Goal: Ask a question

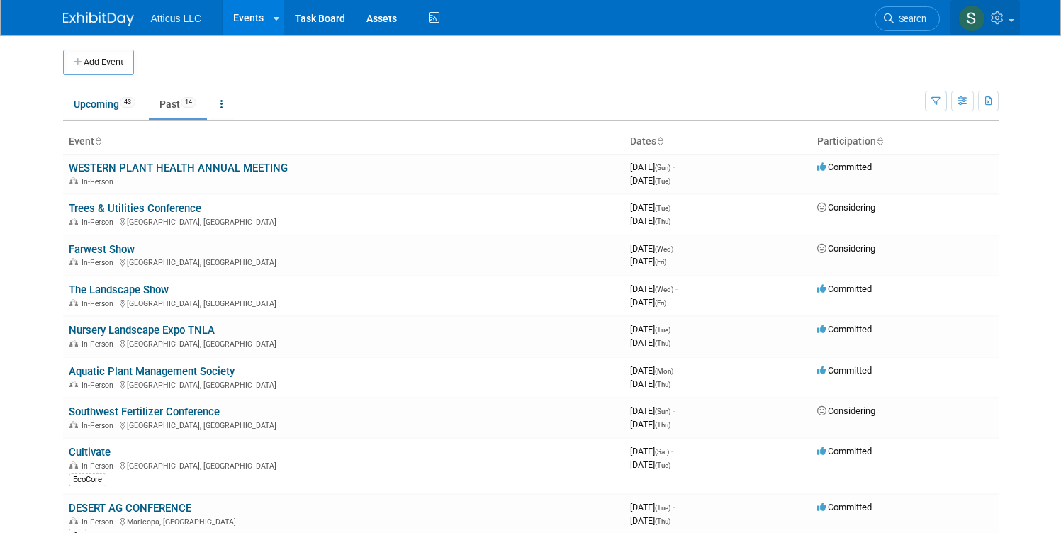
click at [1018, 16] on link at bounding box center [985, 17] width 69 height 35
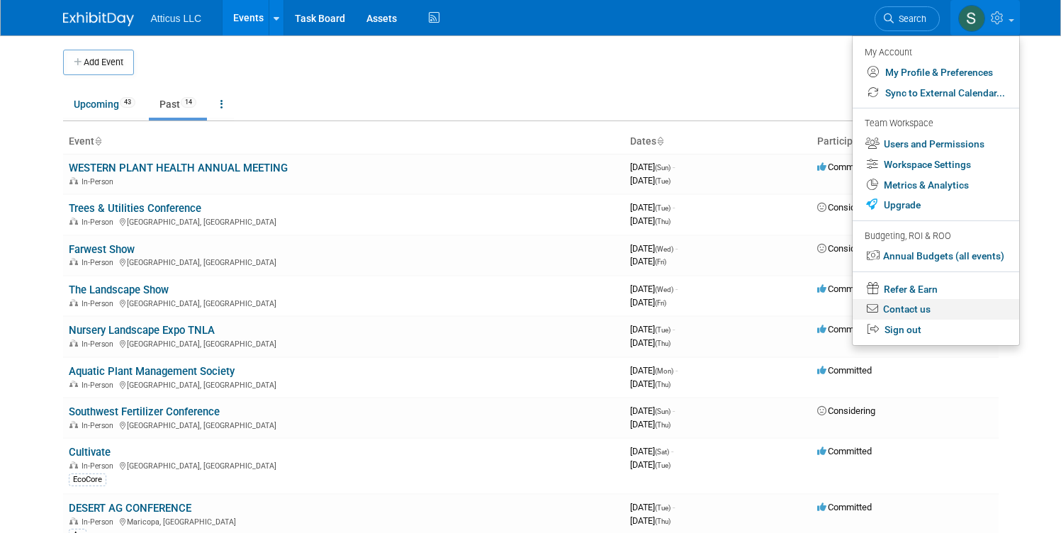
click at [949, 314] on link "Contact us" at bounding box center [936, 309] width 167 height 21
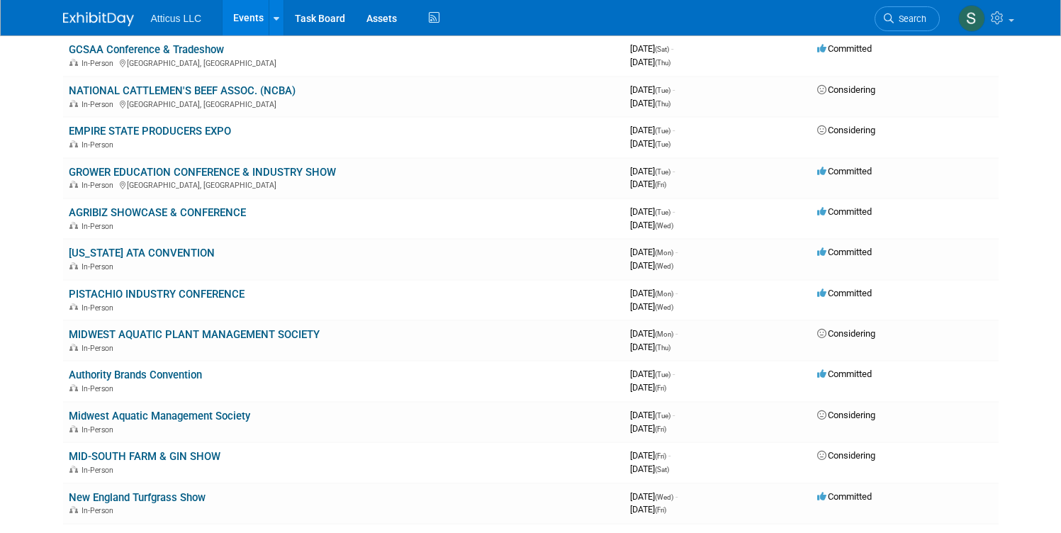
scroll to position [1538, 0]
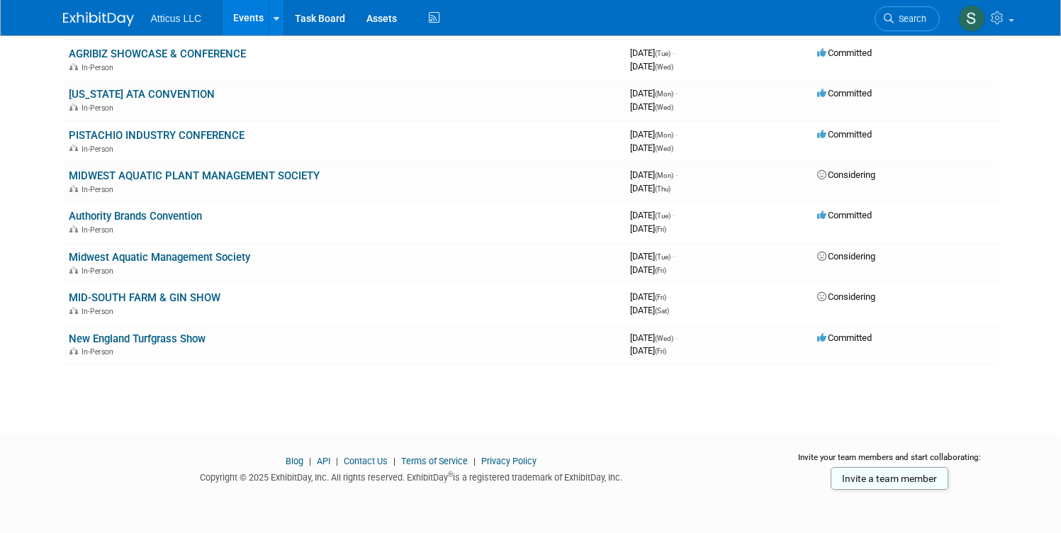
click at [352, 459] on link "Contact Us" at bounding box center [366, 461] width 44 height 11
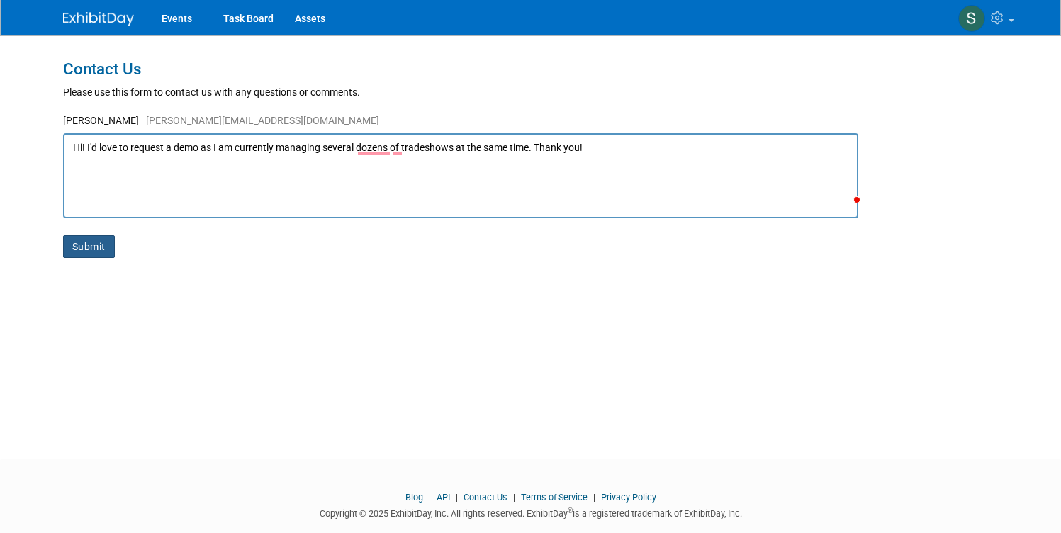
type textarea "Hi! I'd love to request a demo as I am currently managing several dozens of tra…"
click at [75, 246] on button "Submit" at bounding box center [89, 246] width 52 height 23
